Goal: Obtain resource: Download file/media

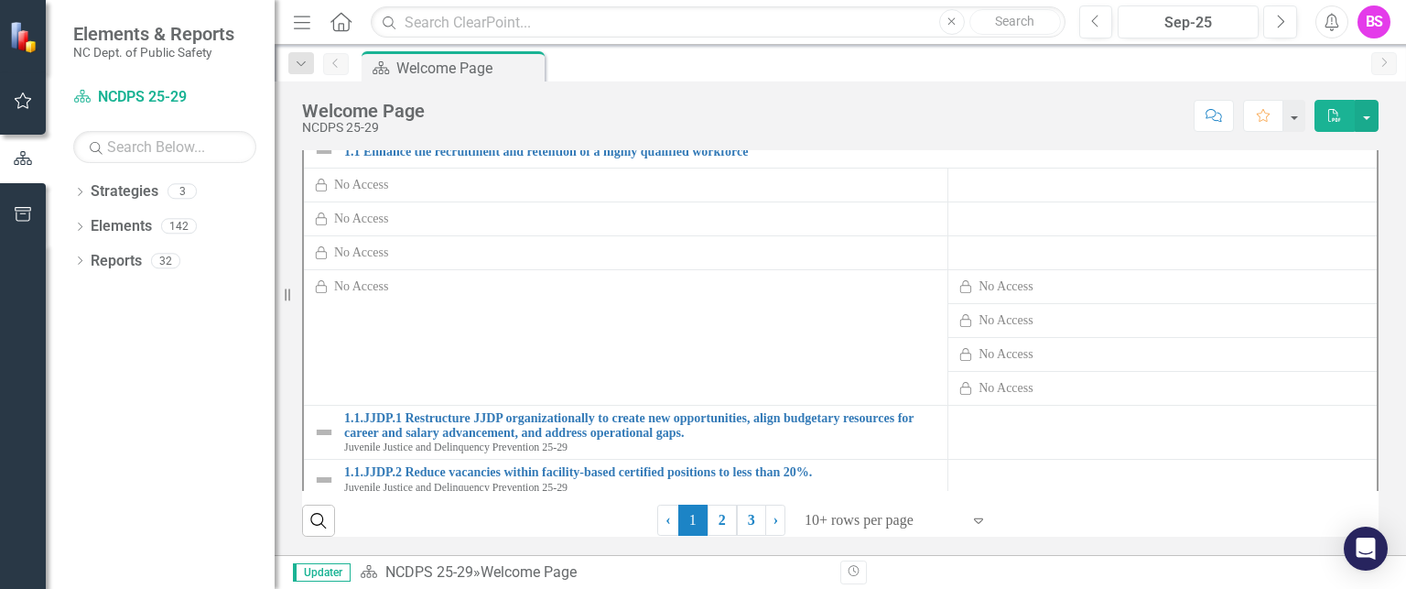
scroll to position [92, 0]
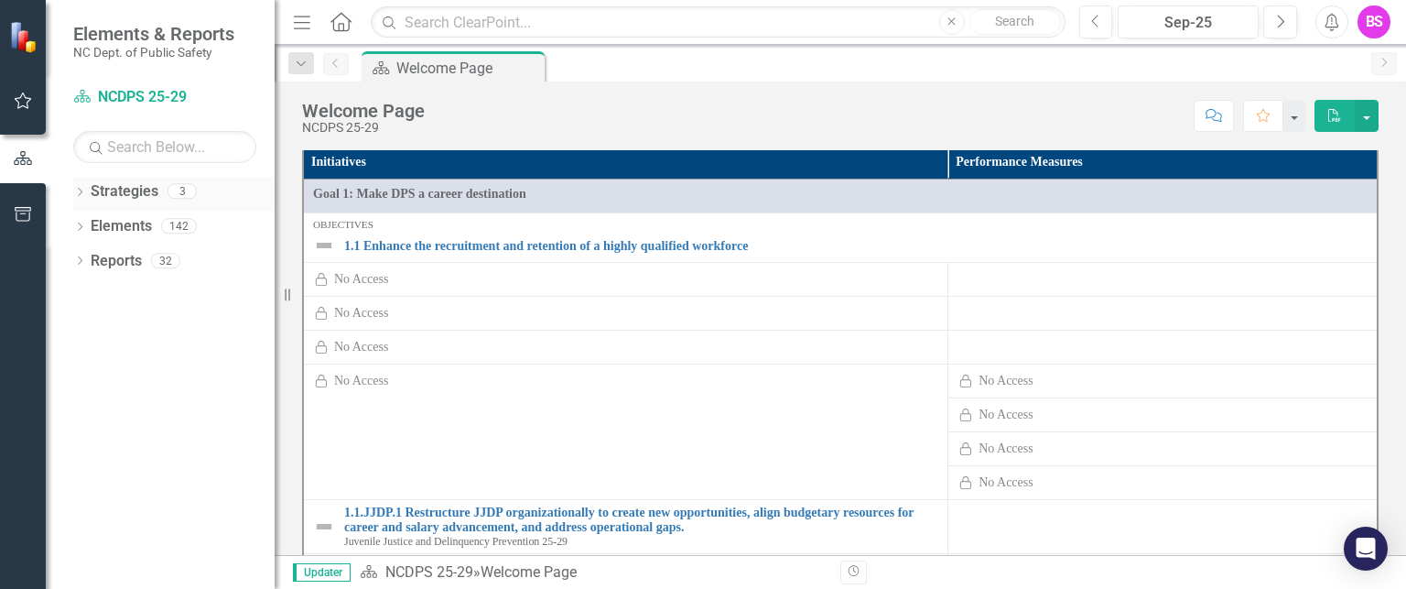
click at [81, 195] on icon "Dropdown" at bounding box center [79, 194] width 13 height 10
click at [86, 222] on icon "Dropdown" at bounding box center [89, 225] width 14 height 11
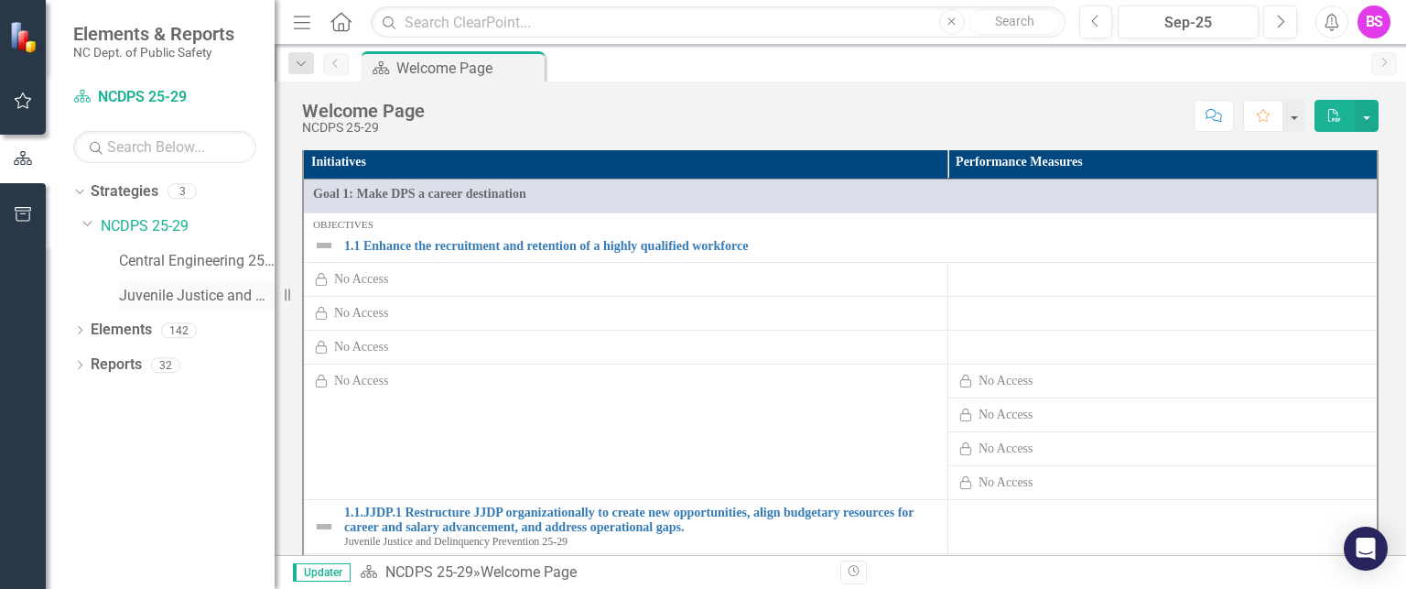
click at [147, 295] on link "Juvenile Justice and Delinquency Prevention 25-29" at bounding box center [197, 296] width 156 height 21
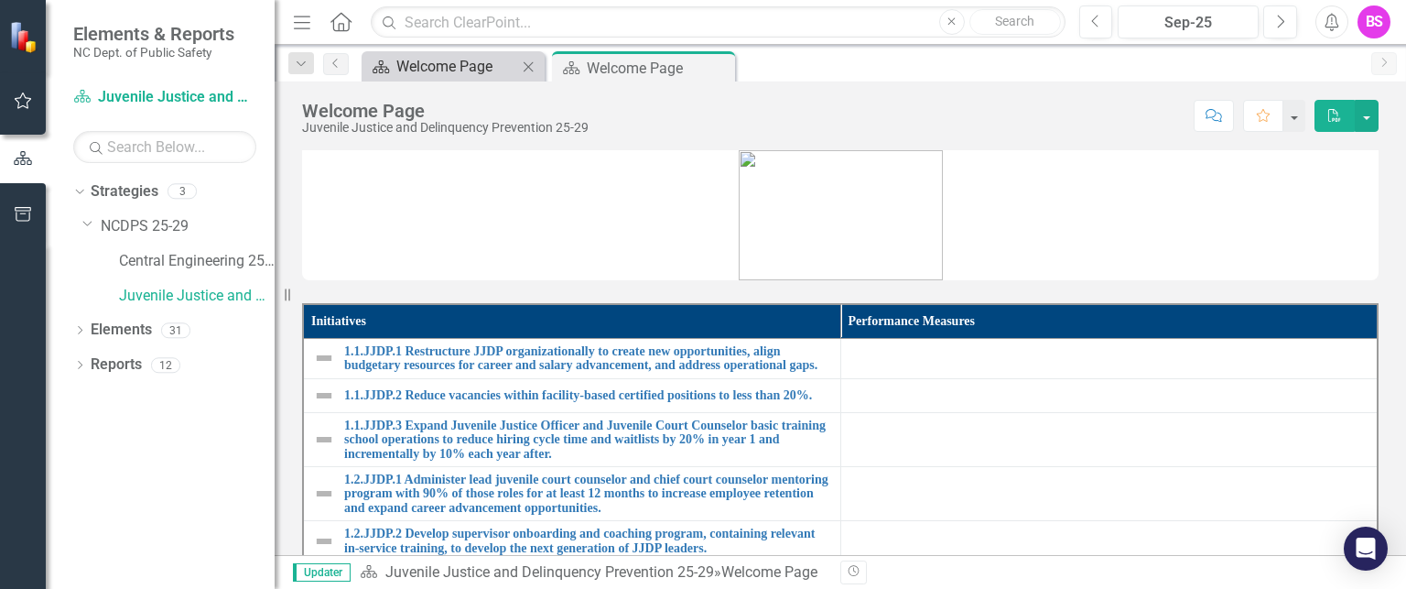
click at [410, 64] on div "Welcome Page" at bounding box center [456, 66] width 121 height 23
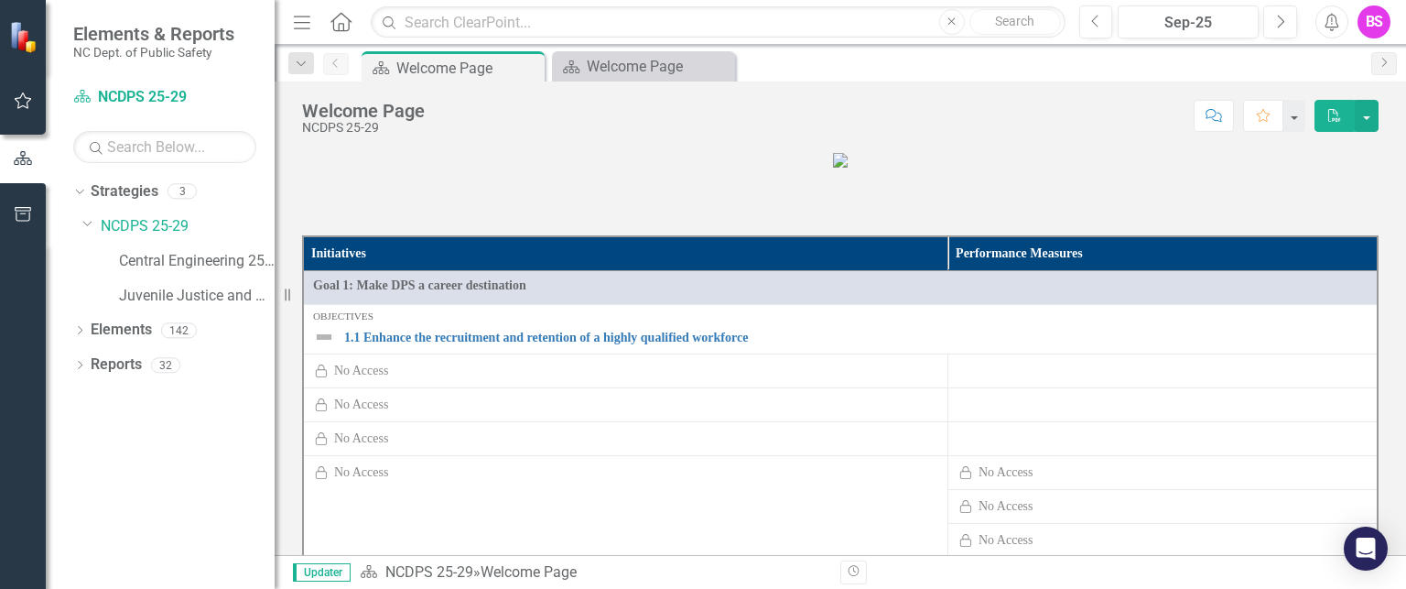
click at [1340, 106] on button "PDF" at bounding box center [1335, 116] width 40 height 32
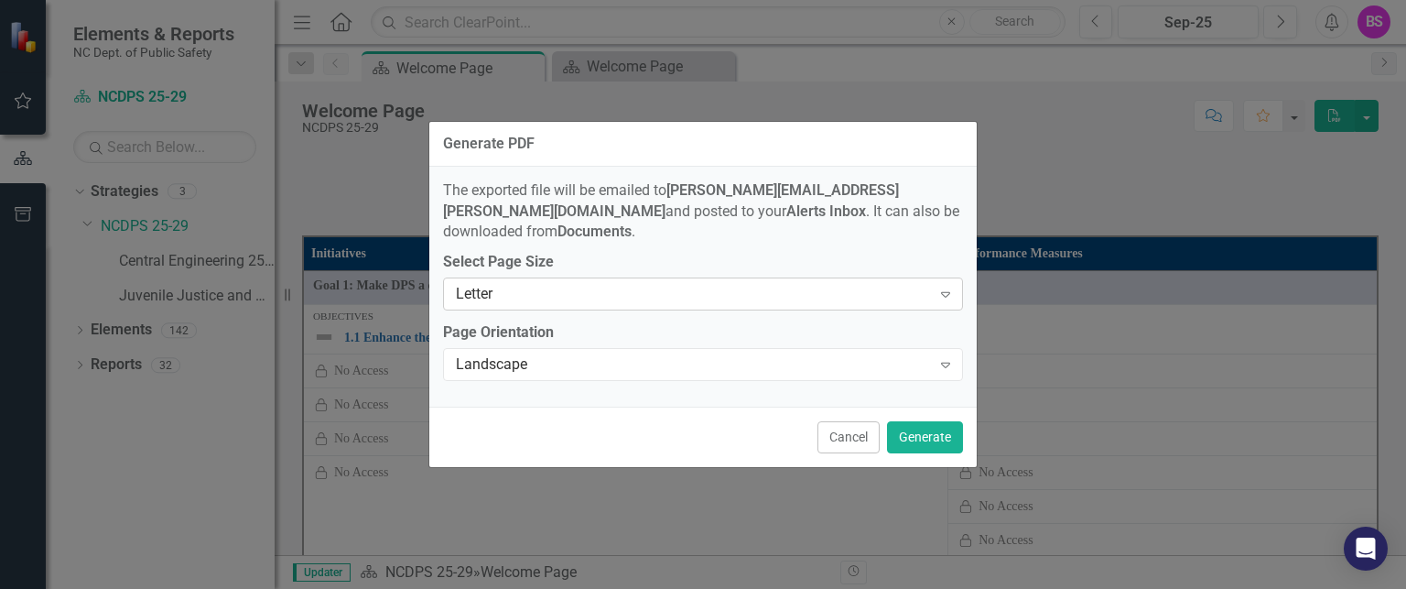
click at [815, 288] on div "Letter" at bounding box center [693, 294] width 475 height 21
click at [931, 421] on button "Generate" at bounding box center [925, 437] width 76 height 32
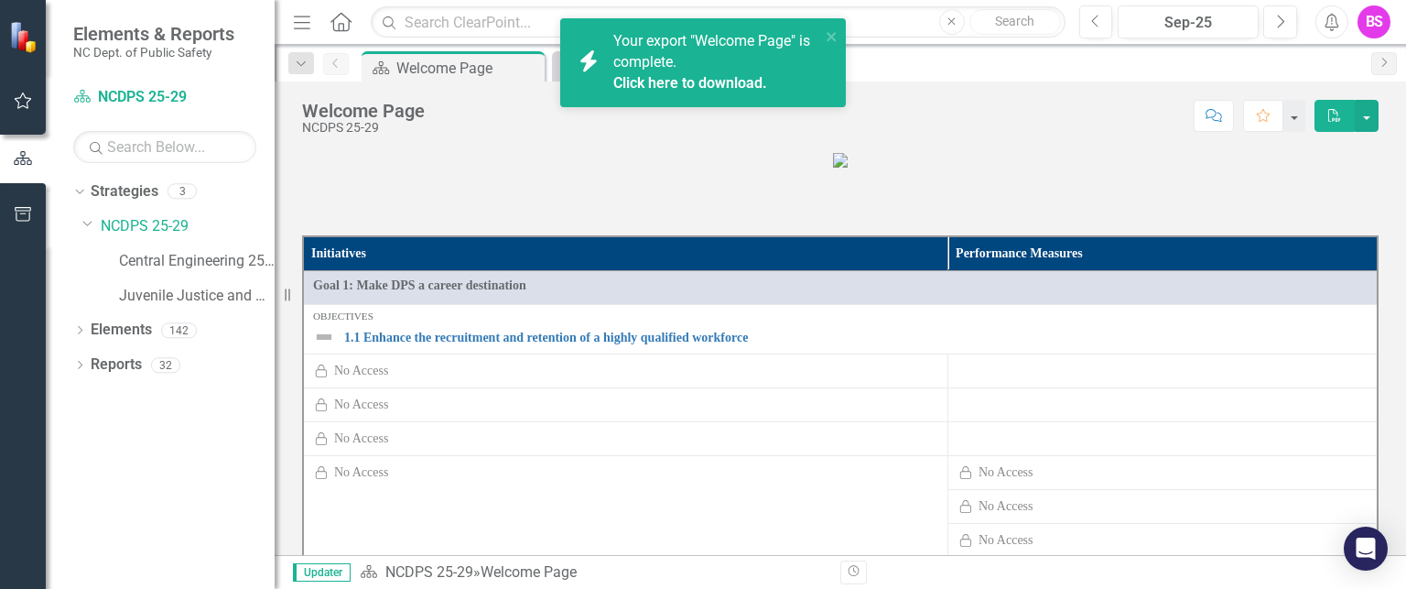
click at [679, 74] on link "Click here to download." at bounding box center [690, 82] width 154 height 17
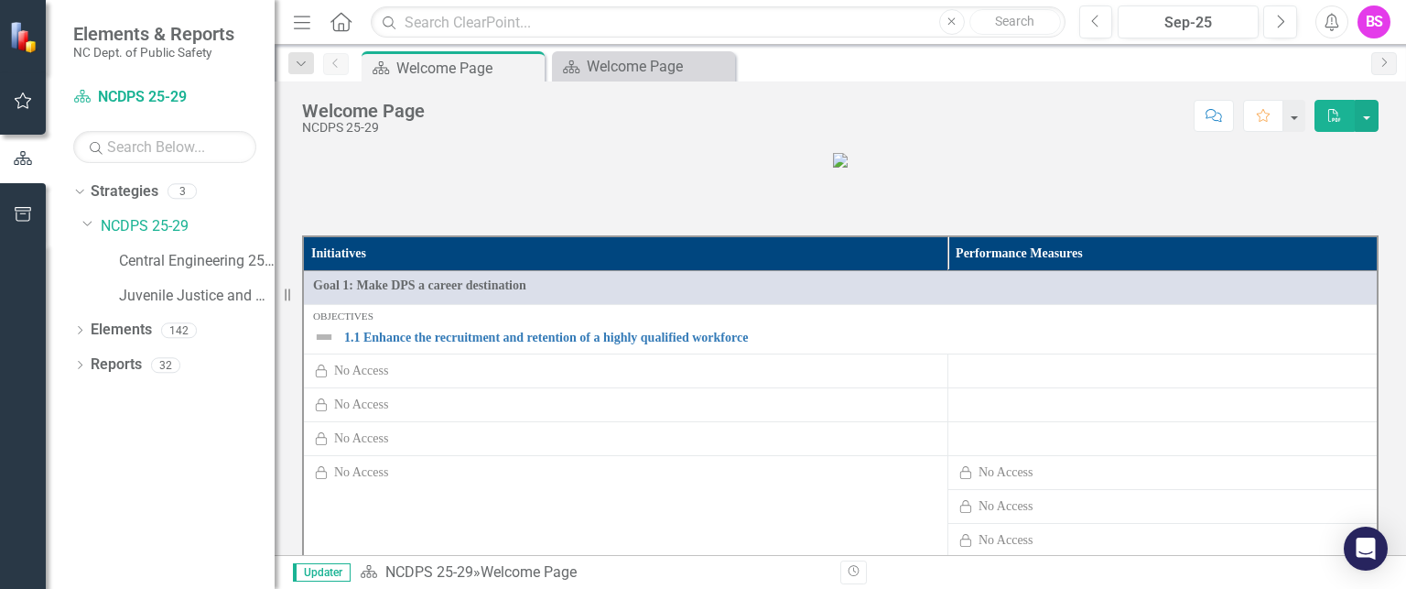
click at [120, 469] on div "Dropdown Strategies 3 Dropdown NCDPS 25-29 Central Engineering 25-29 Juvenile J…" at bounding box center [160, 383] width 229 height 412
click at [197, 296] on link "Juvenile Justice and Delinquency Prevention 25-29" at bounding box center [197, 296] width 156 height 21
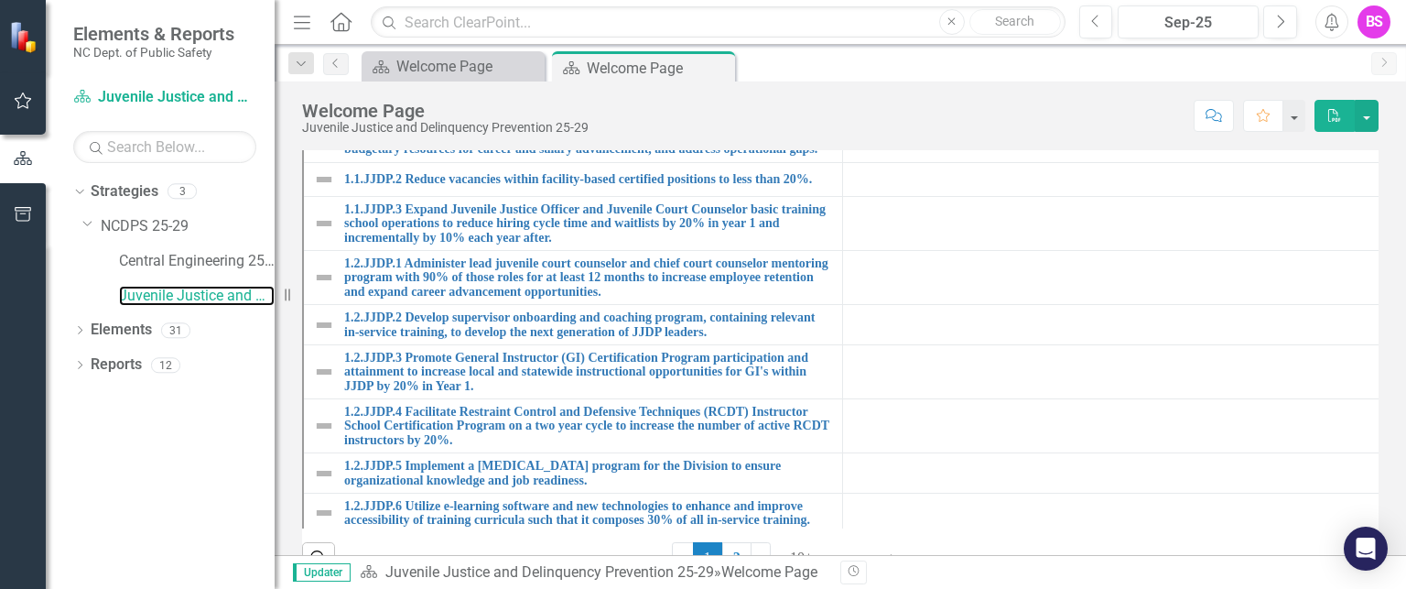
scroll to position [180, 0]
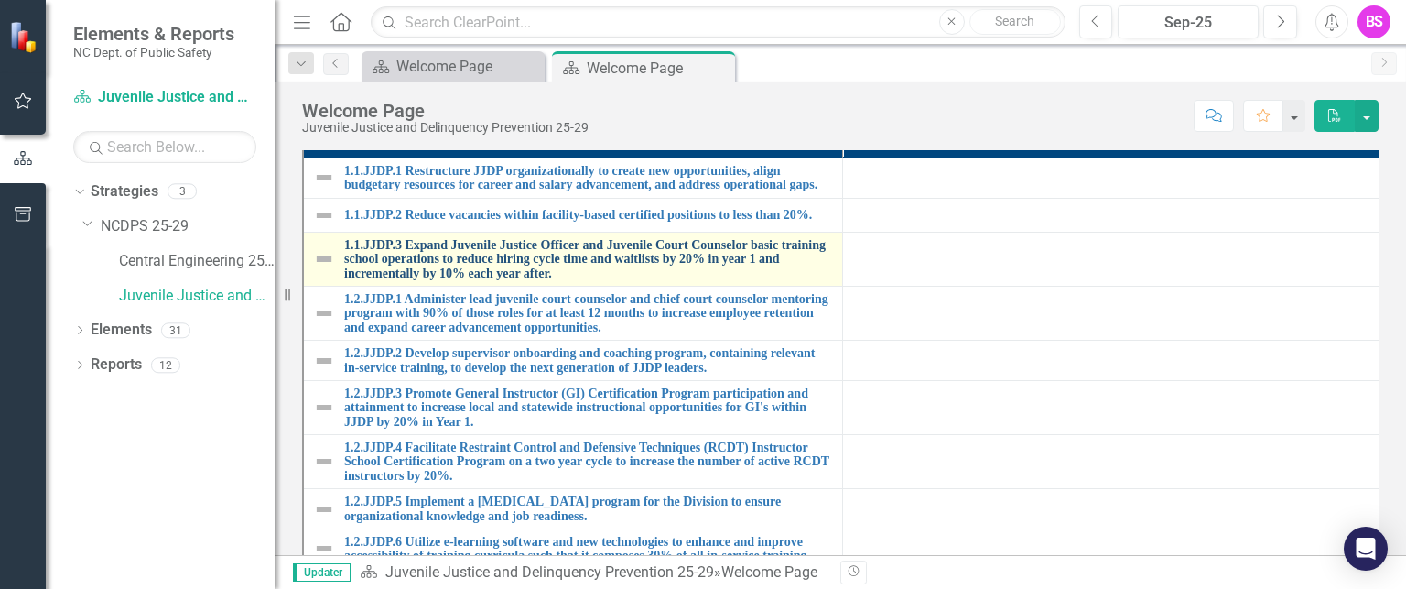
click at [519, 263] on link "1.1.JJDP.3 Expand Juvenile Justice Officer and Juvenile Court Counselor basic t…" at bounding box center [588, 259] width 489 height 42
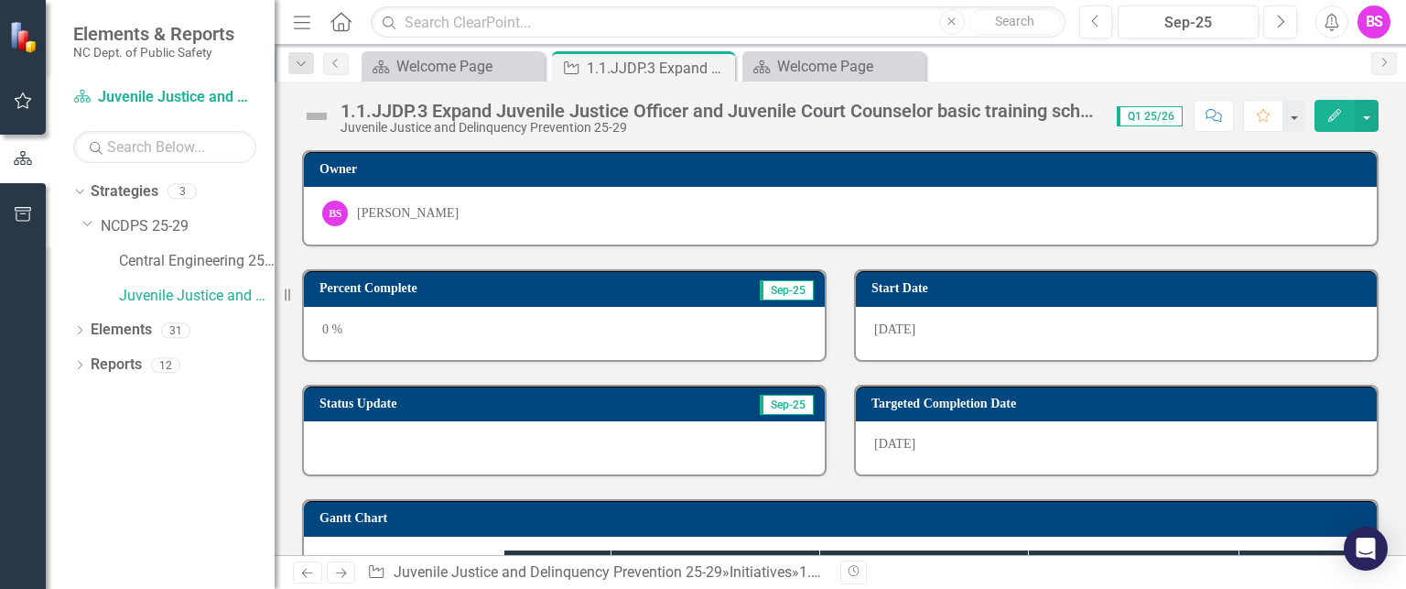
click at [1322, 112] on button "Edit" at bounding box center [1335, 116] width 40 height 32
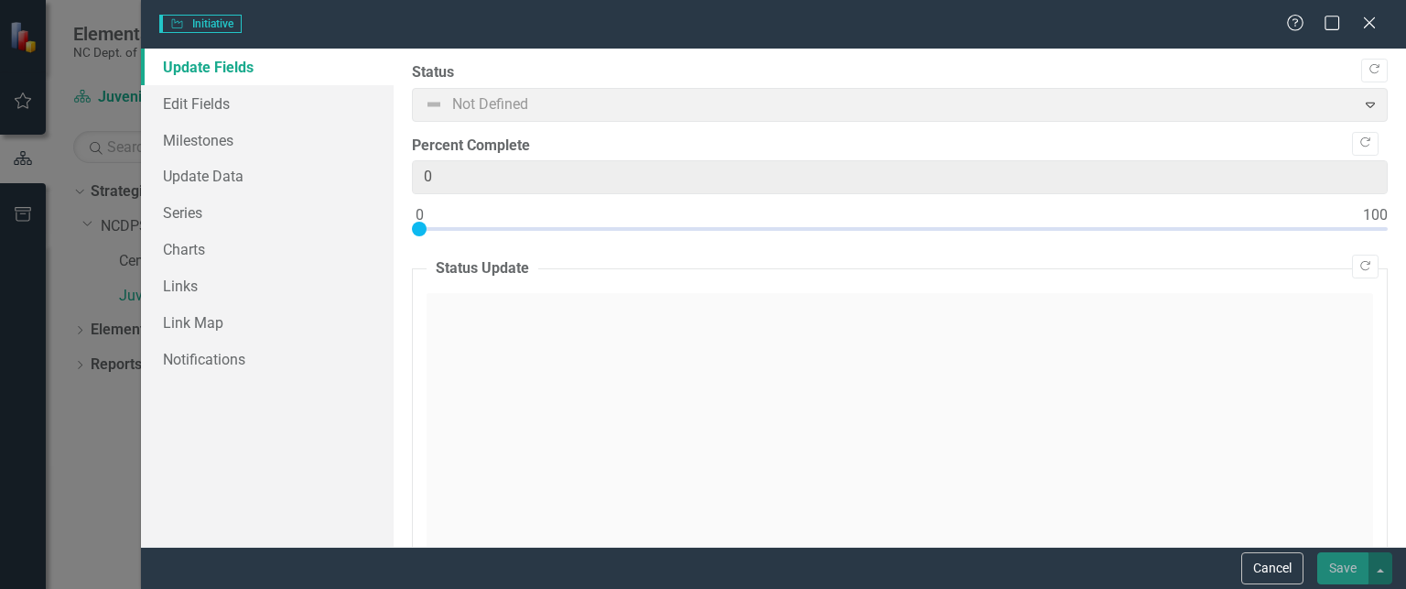
type input "0"
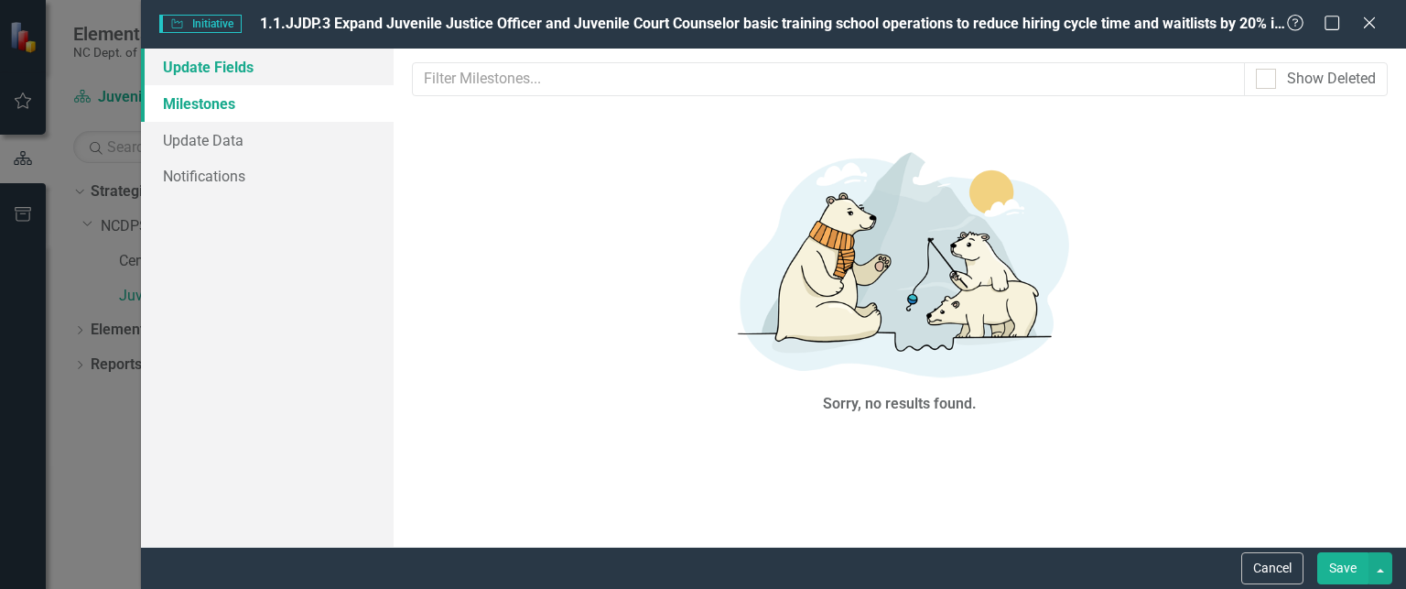
click at [220, 58] on link "Update Fields" at bounding box center [267, 67] width 253 height 37
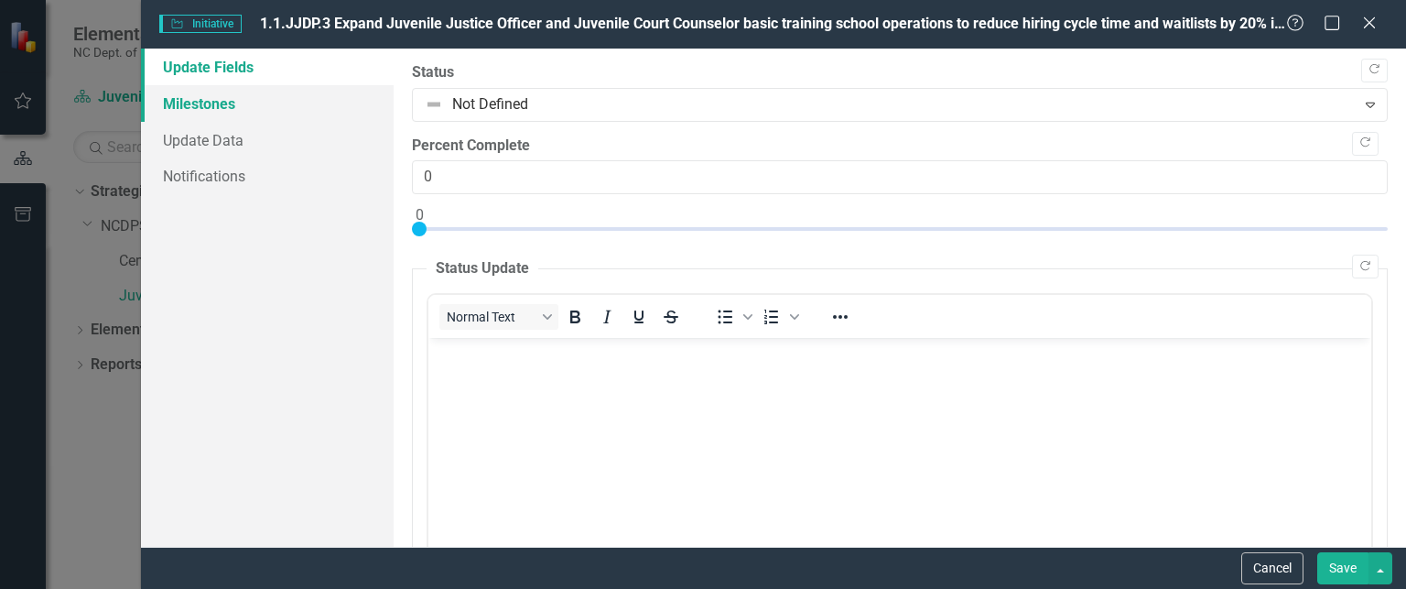
click at [231, 102] on link "Milestones" at bounding box center [267, 103] width 253 height 37
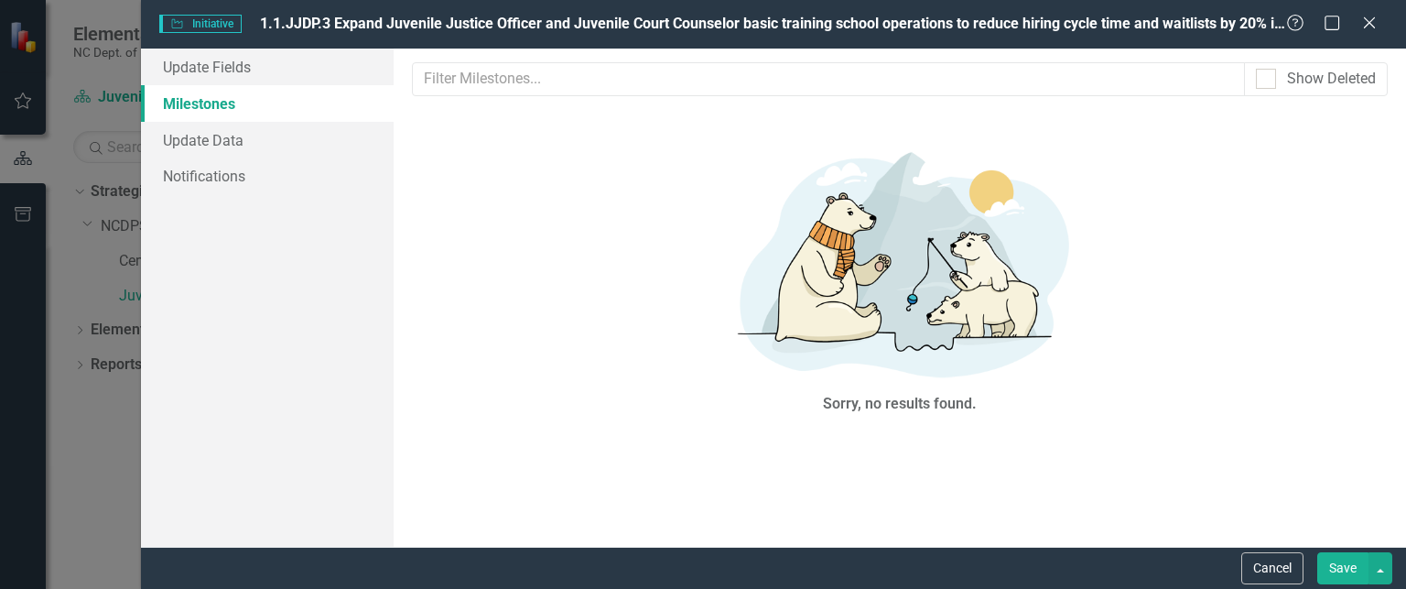
click at [1133, 28] on span "1.1.JJDP.3 Expand Juvenile Justice Officer and Juvenile Court Counselor basic t…" at bounding box center [934, 23] width 1348 height 17
click at [1366, 20] on icon at bounding box center [1369, 23] width 14 height 14
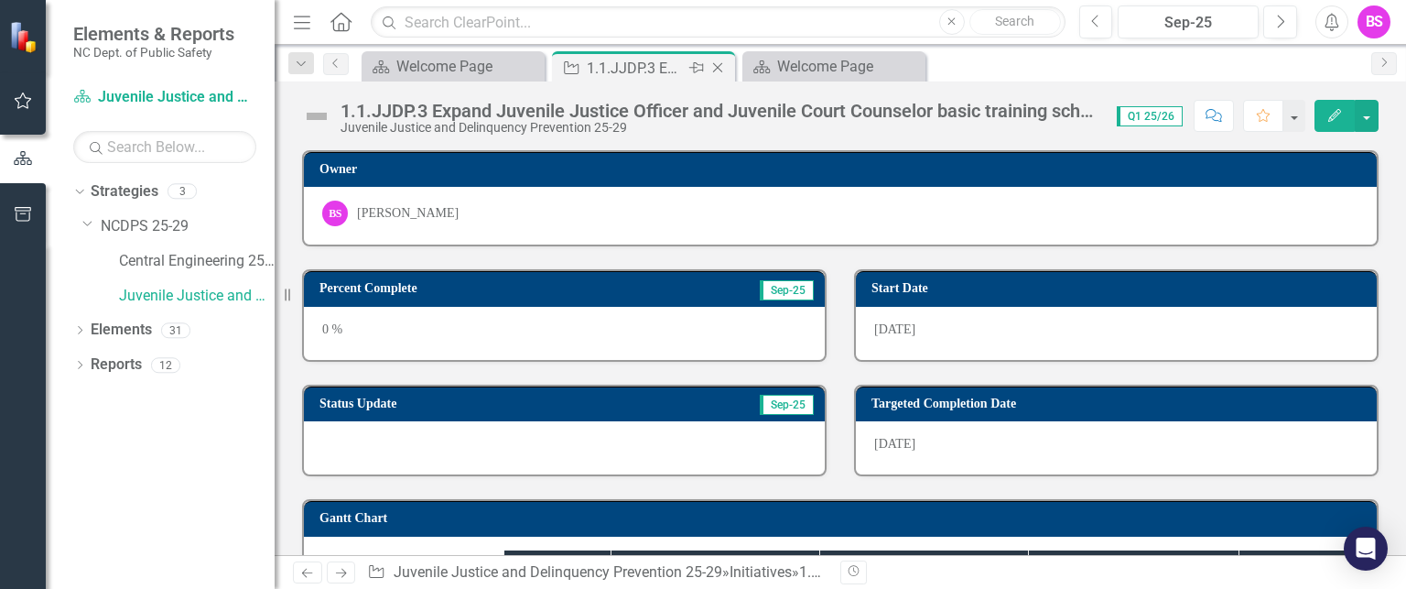
click at [714, 62] on icon "Close" at bounding box center [718, 67] width 18 height 15
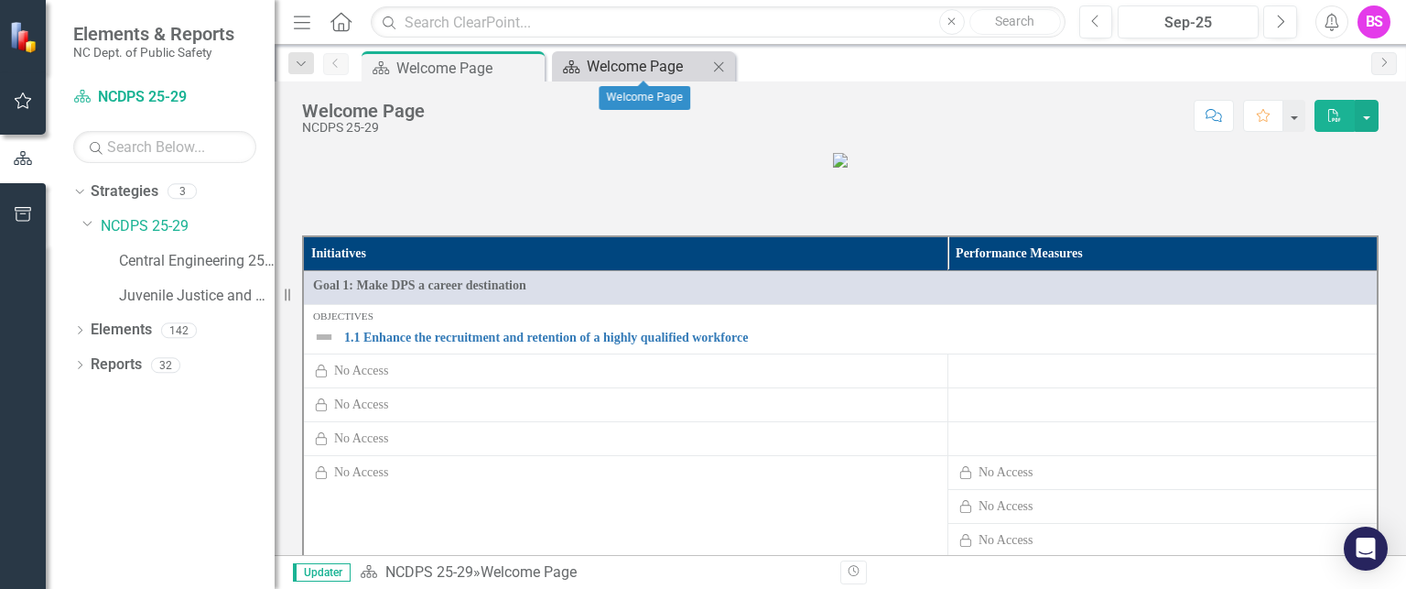
click at [656, 64] on div "Welcome Page" at bounding box center [647, 66] width 121 height 23
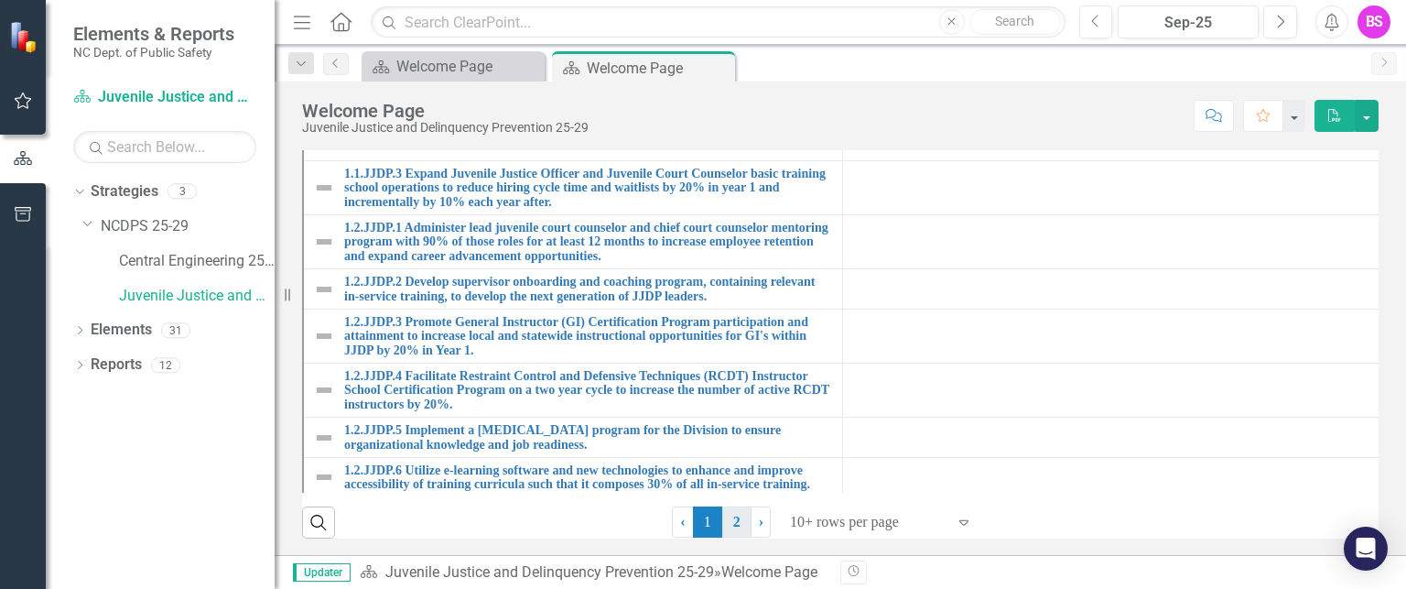
click at [725, 518] on link "2" at bounding box center [736, 521] width 29 height 31
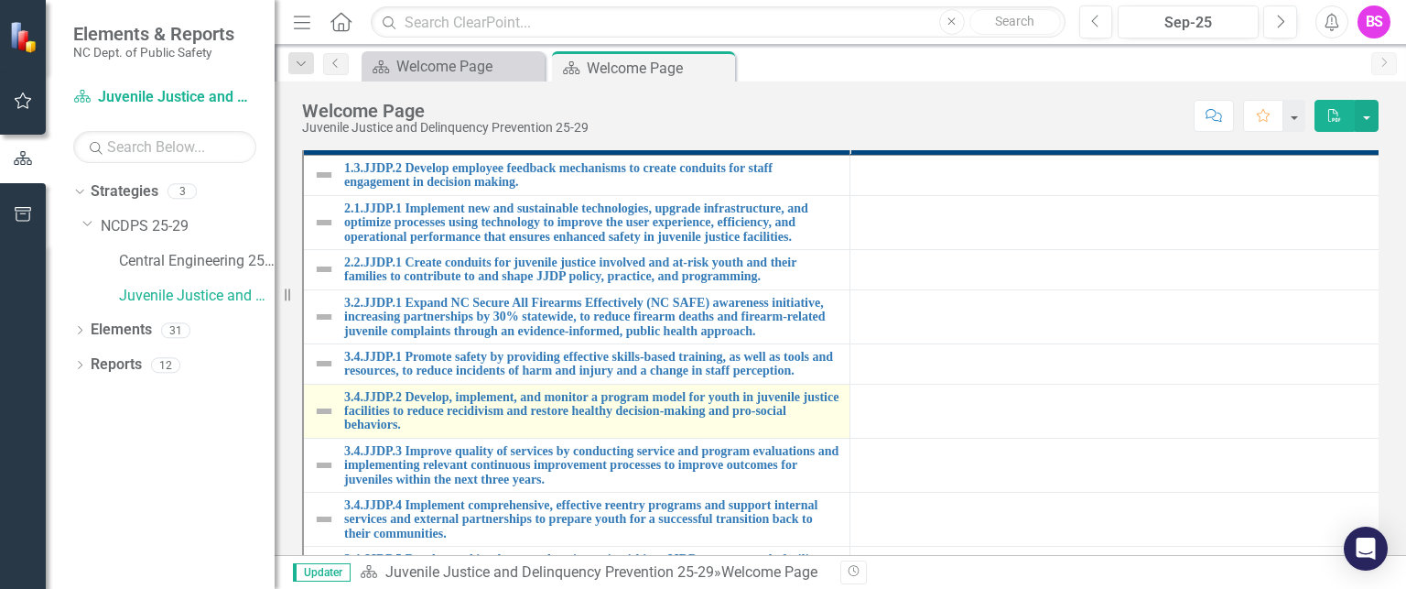
scroll to position [252, 0]
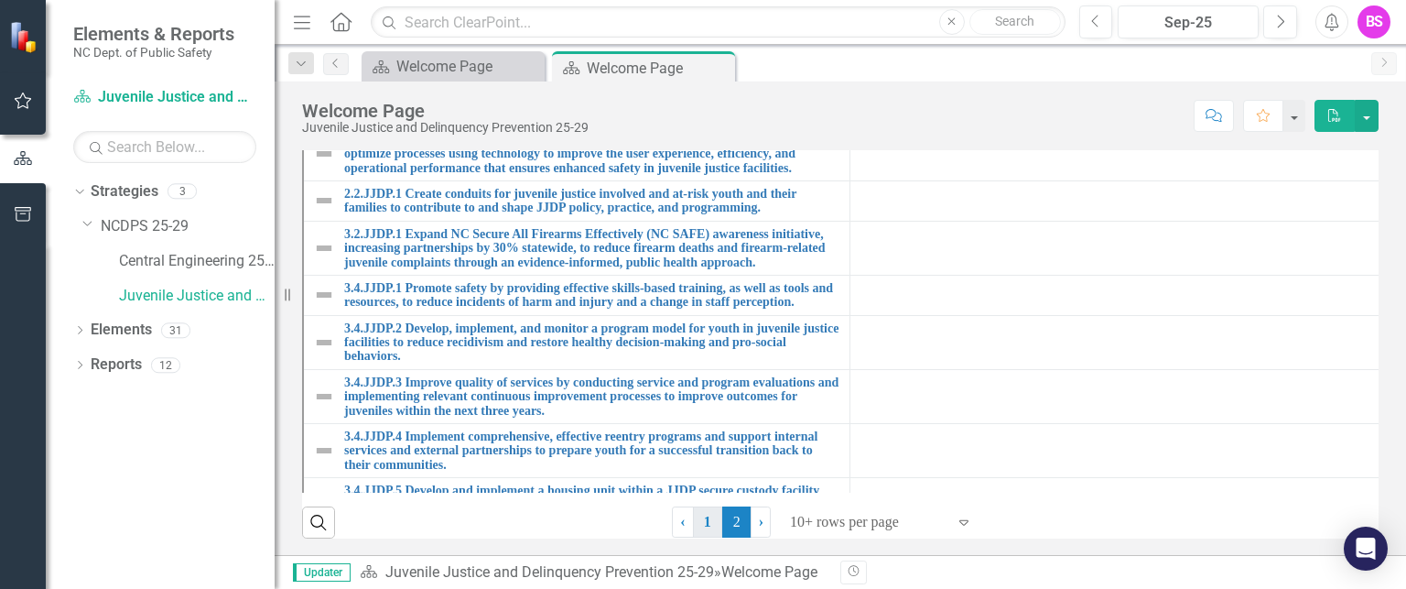
click at [700, 521] on link "1" at bounding box center [707, 521] width 29 height 31
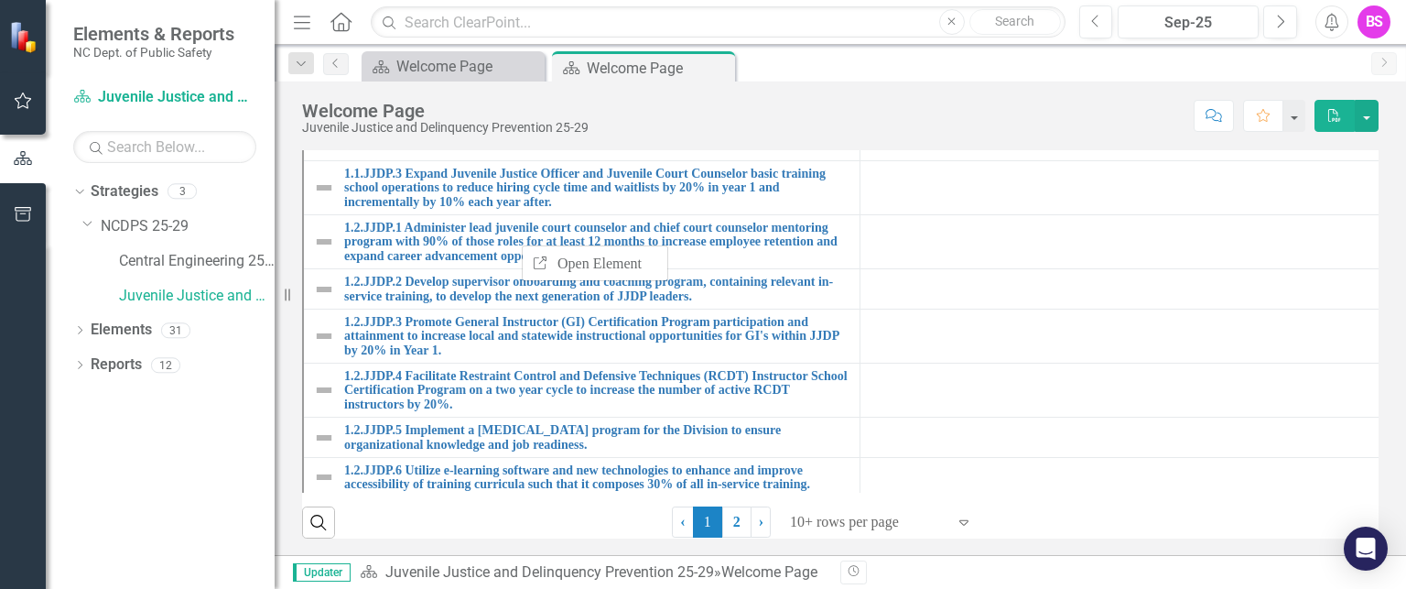
click at [933, 252] on td at bounding box center [1138, 241] width 557 height 54
click at [1336, 124] on button "PDF" at bounding box center [1335, 116] width 40 height 32
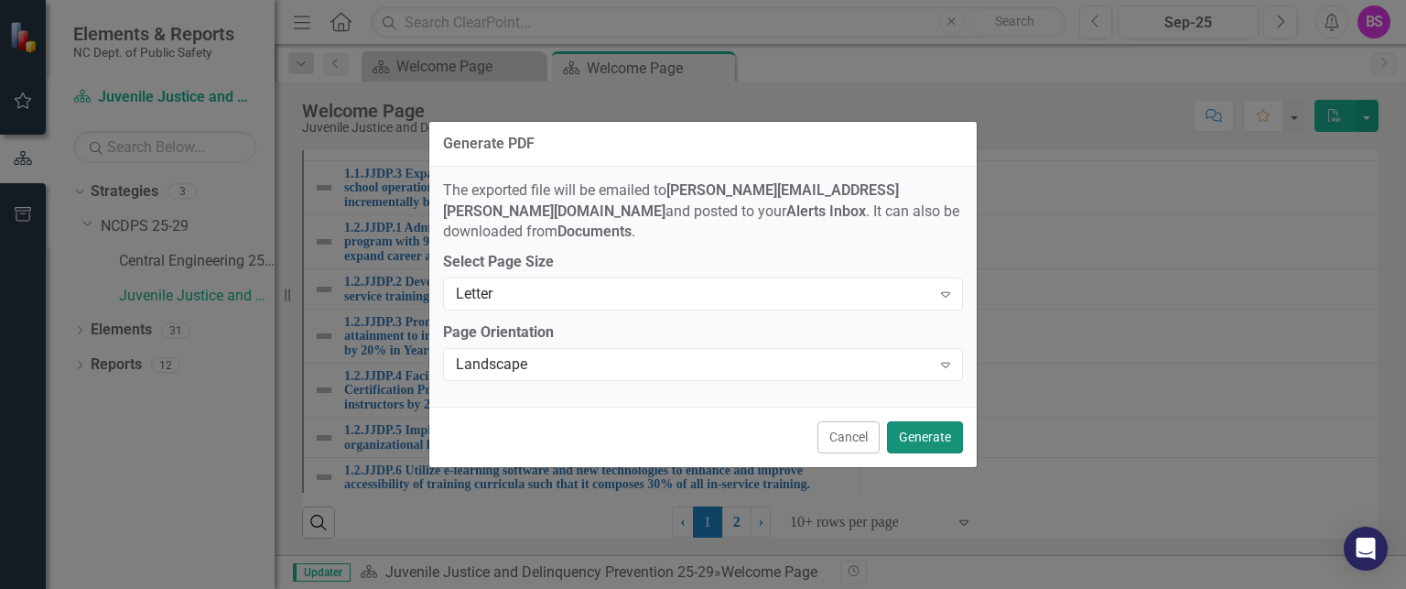
click at [917, 432] on button "Generate" at bounding box center [925, 437] width 76 height 32
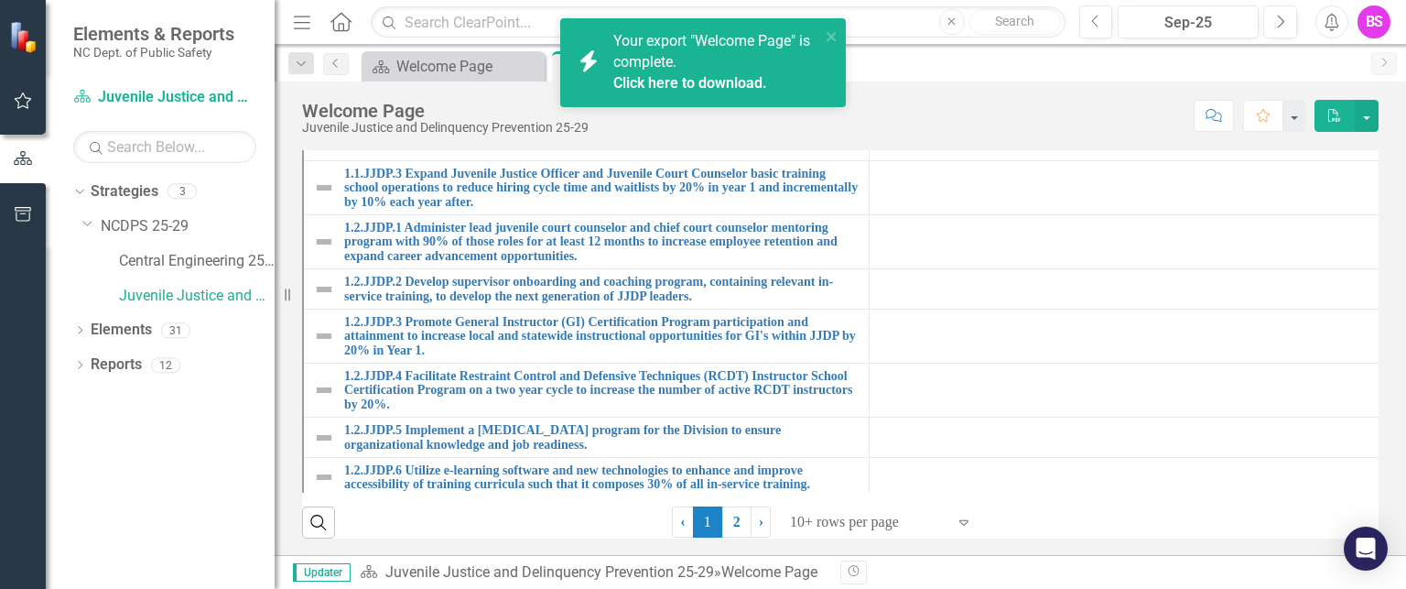
click at [685, 69] on div "Your export "Welcome Page" is complete. Click here to download." at bounding box center [716, 62] width 207 height 63
